Goal: Task Accomplishment & Management: Manage account settings

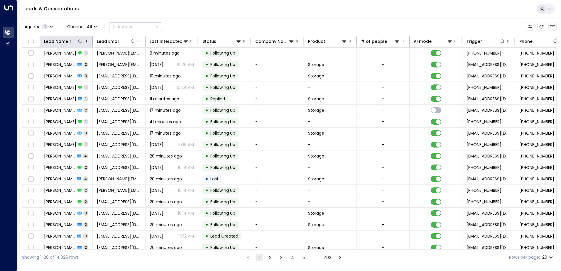
click at [80, 41] on icon at bounding box center [80, 41] width 5 height 5
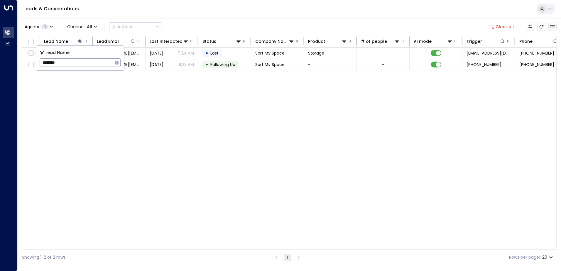
type input "********"
click at [115, 108] on div "Lead Name Lead Email Last Interacted Status Company Name Product # of people AI…" at bounding box center [289, 143] width 534 height 214
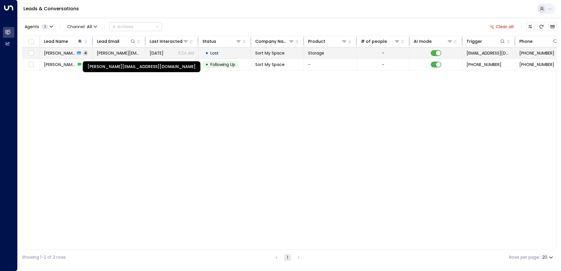
click at [114, 51] on span "[PERSON_NAME][EMAIL_ADDRESS][DOMAIN_NAME]" at bounding box center [119, 53] width 44 height 6
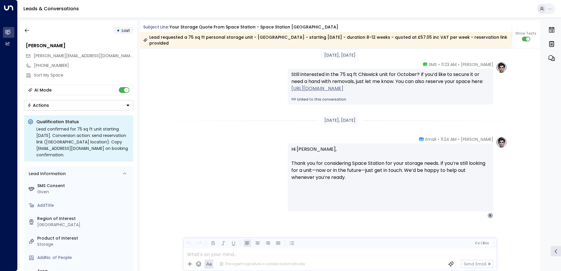
scroll to position [885, 0]
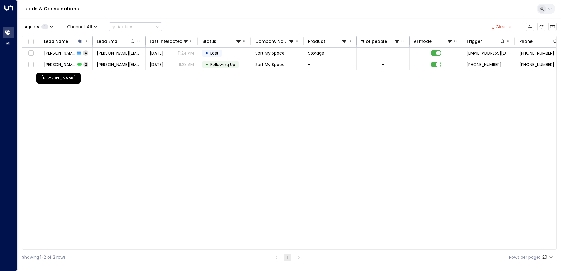
click at [65, 64] on div "[PERSON_NAME]" at bounding box center [58, 64] width 33 height 6
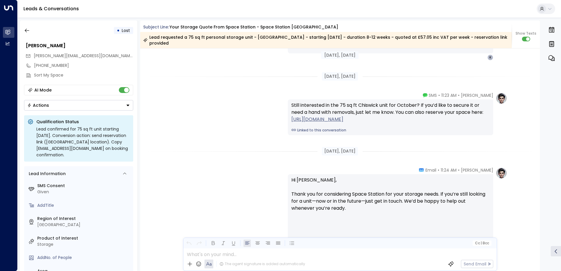
scroll to position [885, 0]
